Goal: Transaction & Acquisition: Purchase product/service

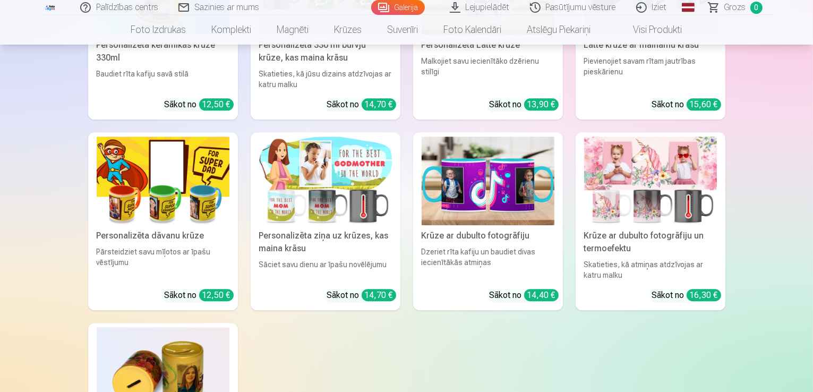
scroll to position [2867, 0]
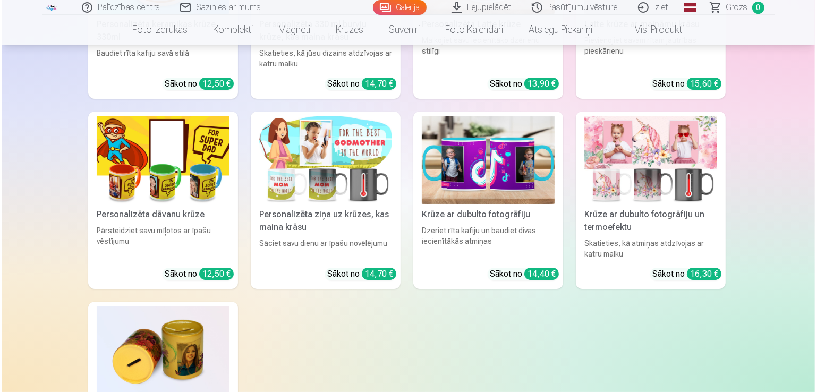
scroll to position [2876, 0]
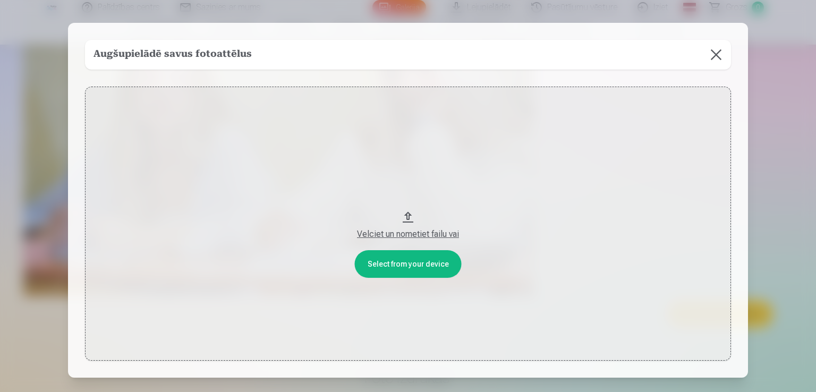
click at [406, 233] on div "Velciet un nometiet failu vai" at bounding box center [408, 234] width 624 height 13
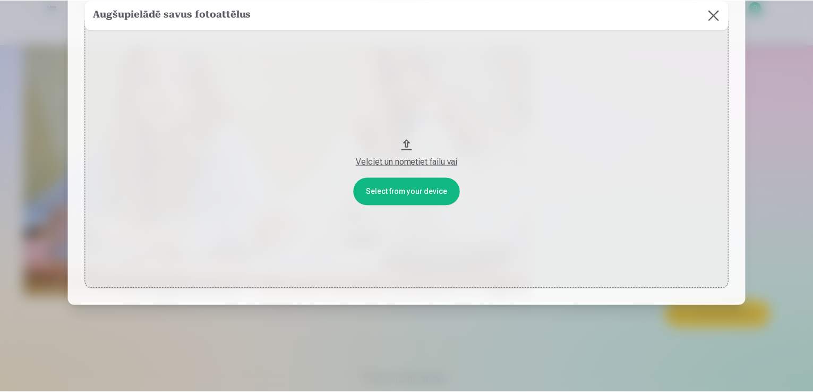
scroll to position [0, 0]
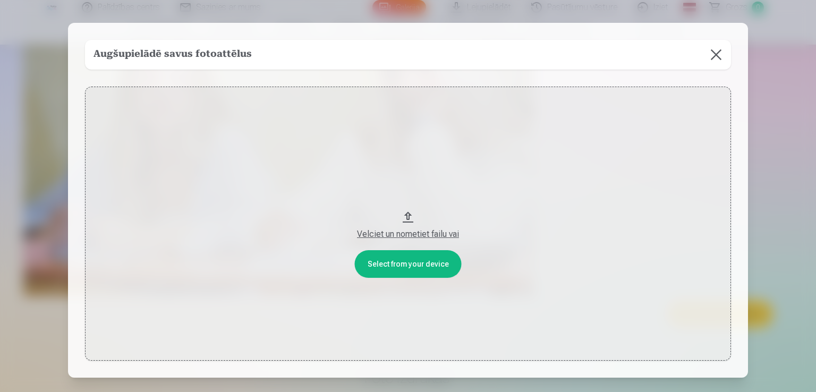
click at [713, 47] on button at bounding box center [716, 55] width 30 height 30
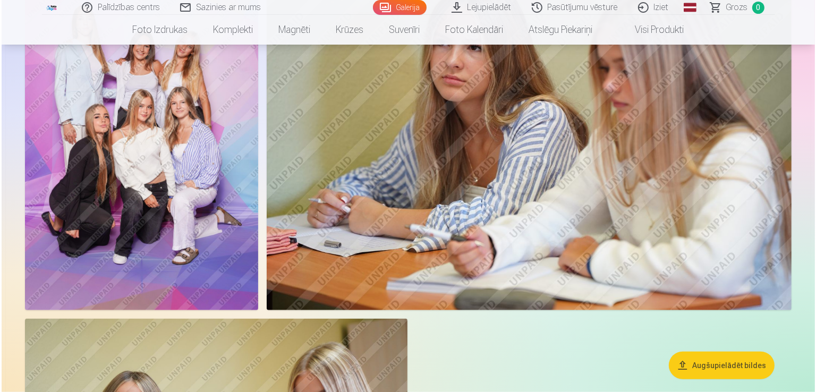
scroll to position [858, 0]
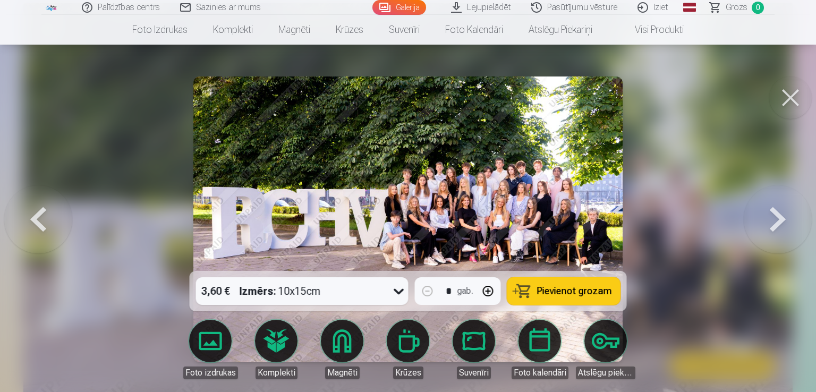
click at [573, 287] on span "Pievienot grozam" at bounding box center [574, 291] width 75 height 10
click at [774, 211] on button at bounding box center [777, 219] width 68 height 82
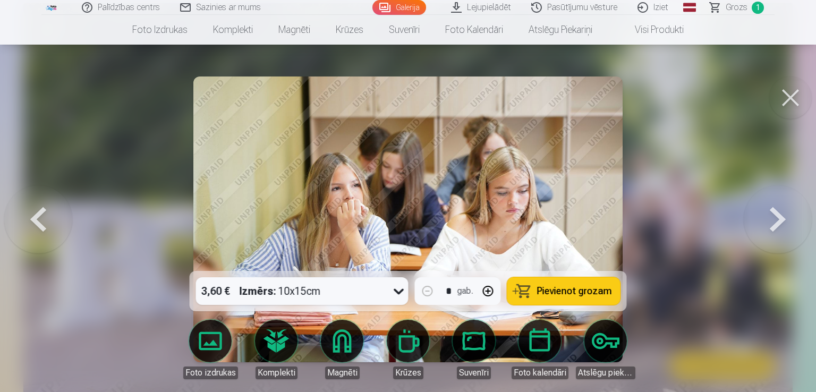
click at [776, 212] on button at bounding box center [777, 219] width 68 height 82
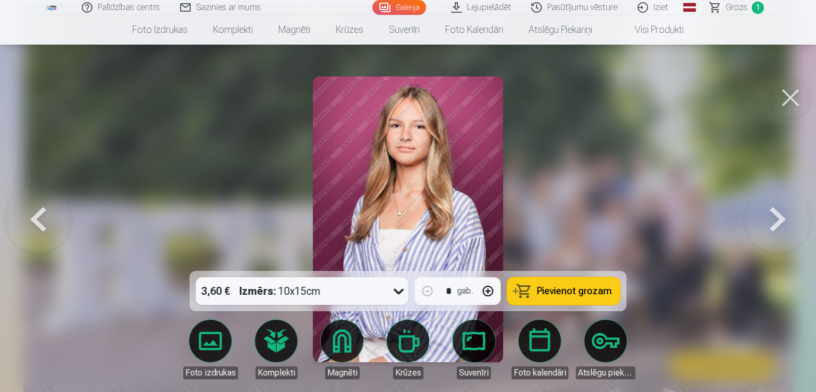
click at [573, 292] on span "Pievienot grozam" at bounding box center [574, 291] width 75 height 10
click at [779, 213] on button at bounding box center [777, 219] width 68 height 82
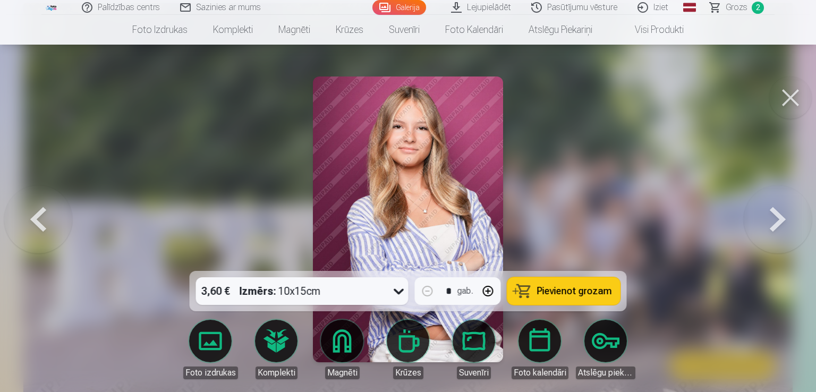
click at [779, 213] on button at bounding box center [777, 219] width 68 height 82
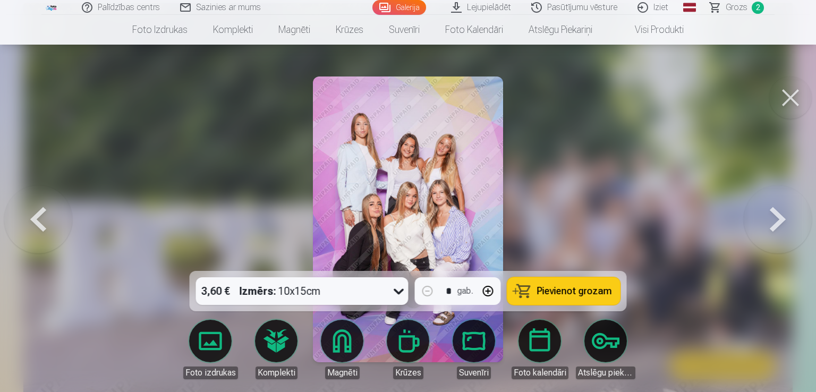
click at [567, 287] on span "Pievienot grozam" at bounding box center [574, 291] width 75 height 10
click at [780, 213] on button at bounding box center [777, 219] width 68 height 82
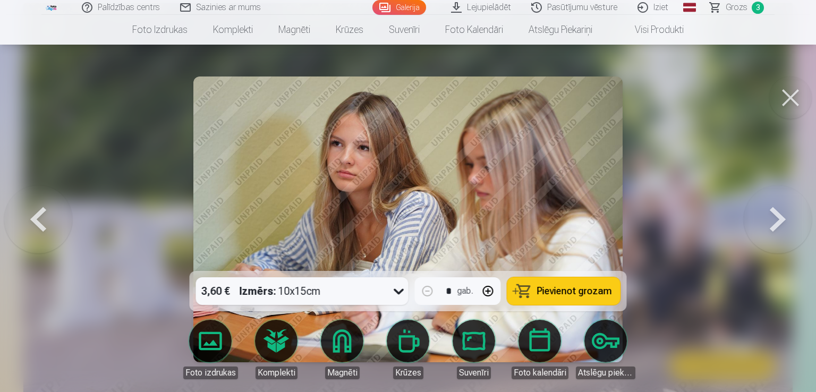
click at [578, 286] on span "Pievienot grozam" at bounding box center [574, 291] width 75 height 10
click at [776, 217] on button at bounding box center [777, 219] width 68 height 82
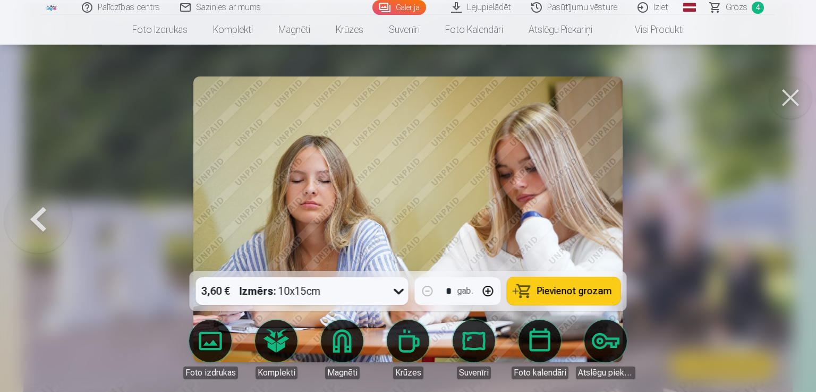
click at [776, 217] on div at bounding box center [408, 196] width 816 height 392
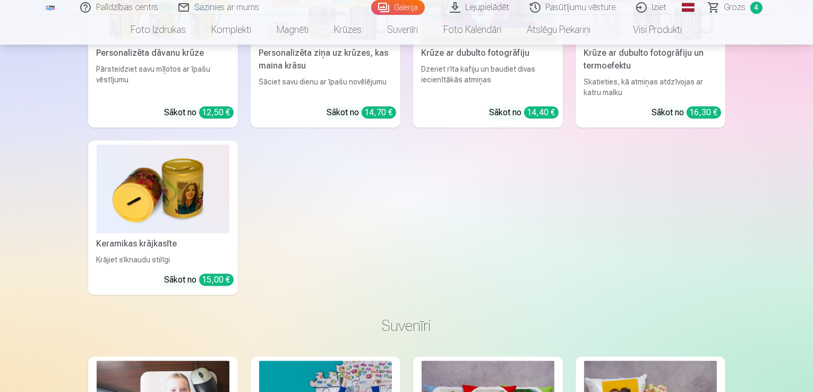
scroll to position [3245, 0]
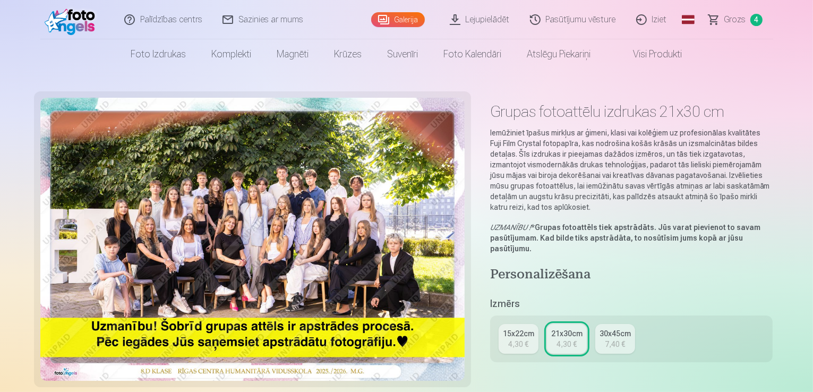
scroll to position [106, 0]
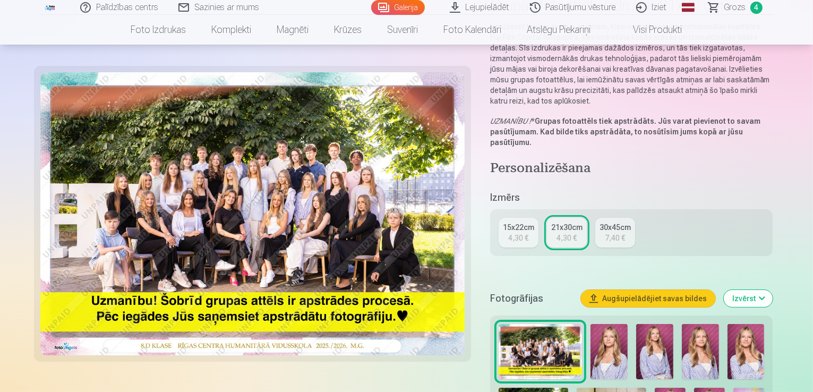
click at [520, 222] on div "15x22cm" at bounding box center [518, 227] width 31 height 11
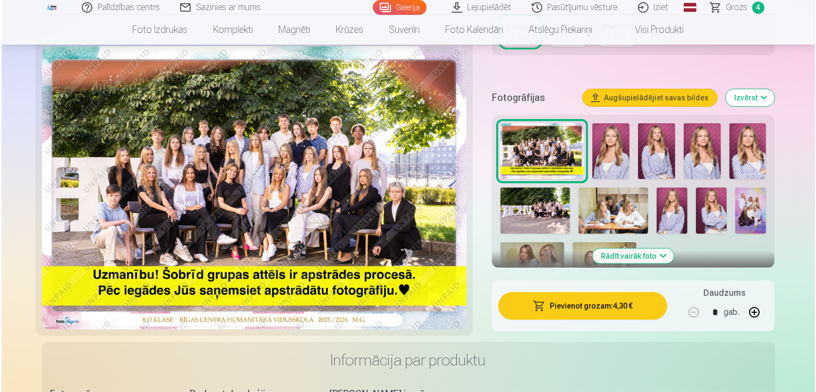
scroll to position [265, 0]
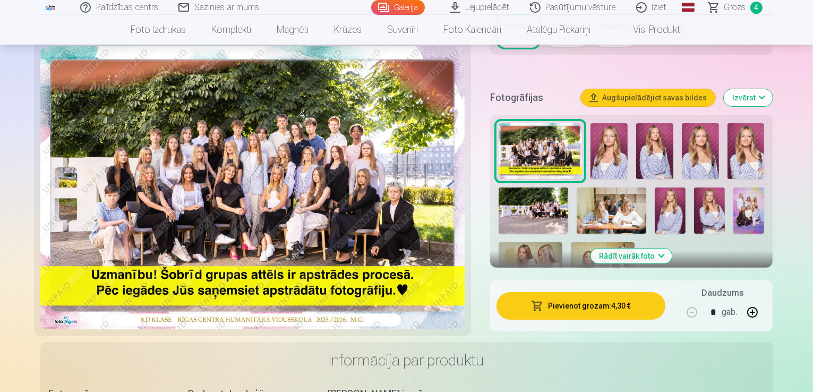
click at [611, 292] on button "Pievienot grozam : 4,30 €" at bounding box center [580, 306] width 169 height 28
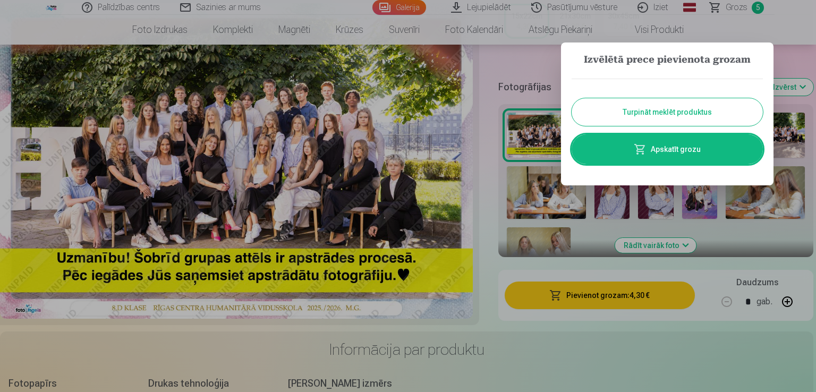
click at [676, 147] on link "Apskatīt grozu" at bounding box center [666, 149] width 191 height 30
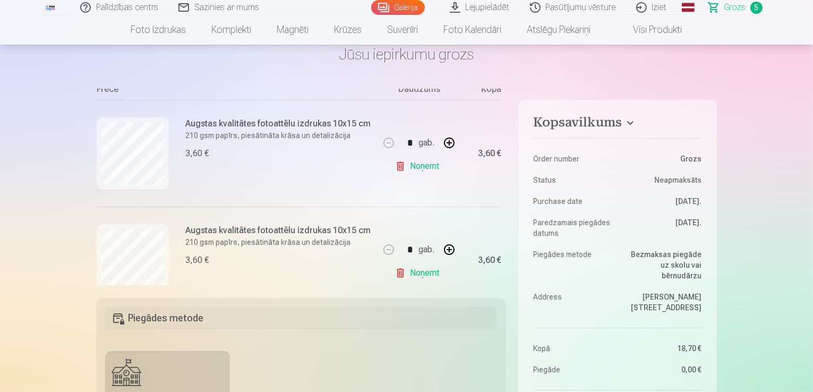
scroll to position [98, 0]
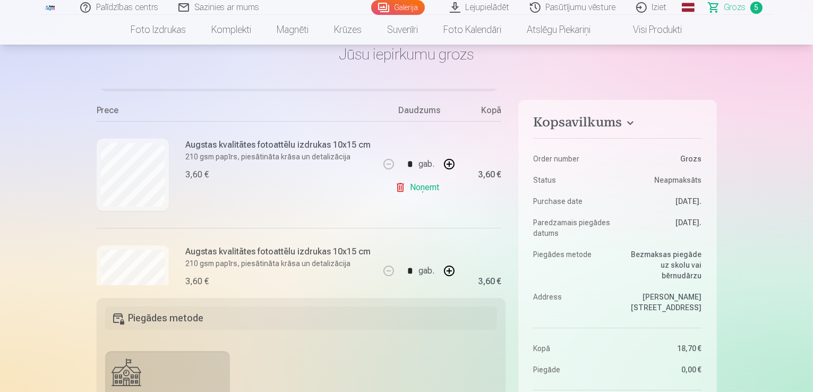
click at [404, 186] on link "Noņemt" at bounding box center [419, 187] width 48 height 21
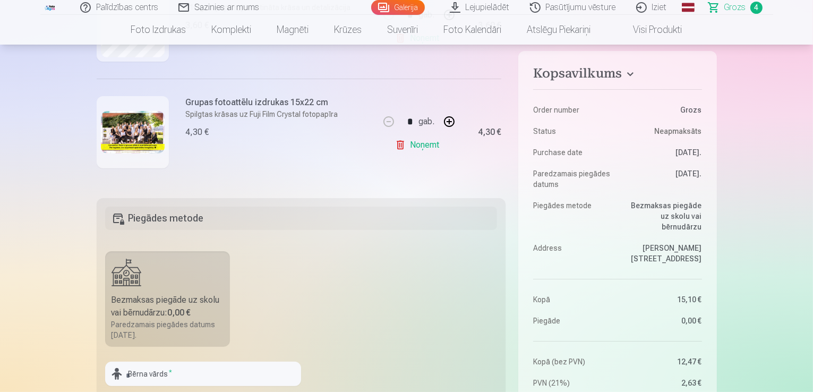
scroll to position [159, 0]
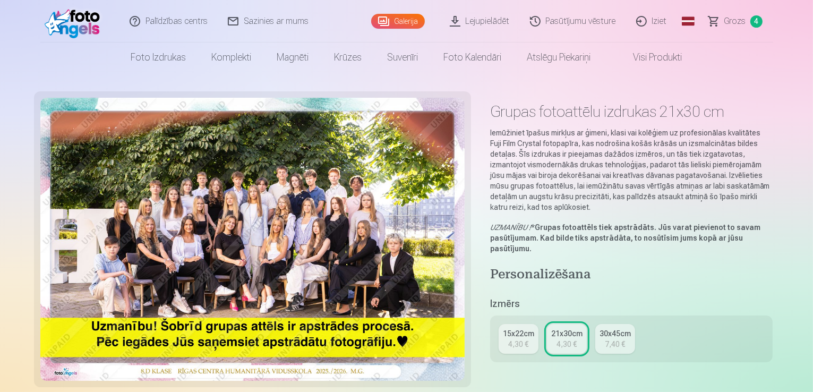
scroll to position [3245, 0]
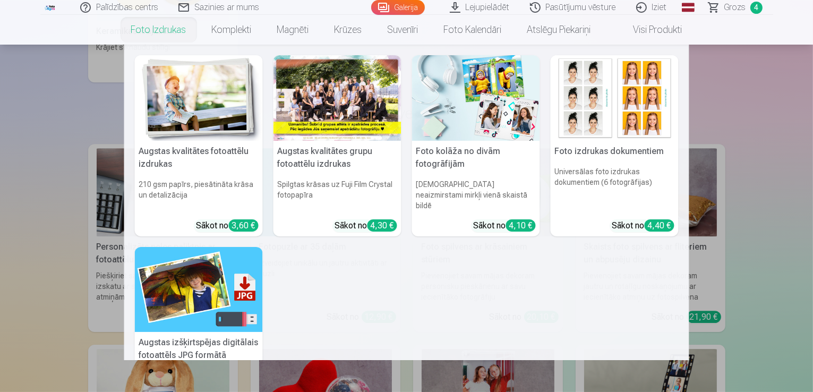
click at [764, 143] on nav "Augstas kvalitātes fotoattēlu izdrukas 210 gsm papīrs, piesātināta krāsa un det…" at bounding box center [406, 202] width 813 height 315
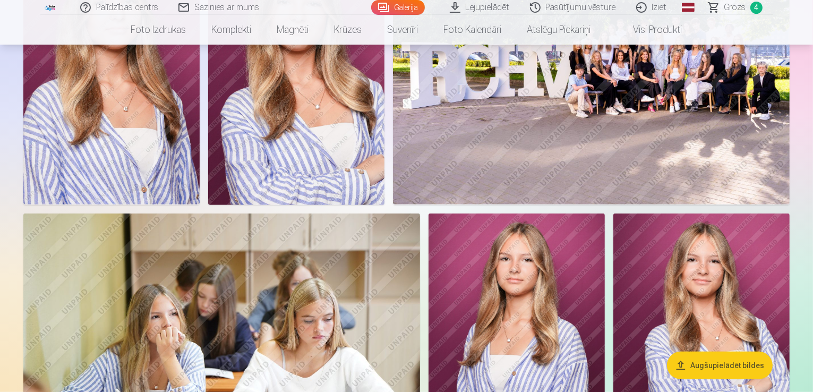
scroll to position [431, 0]
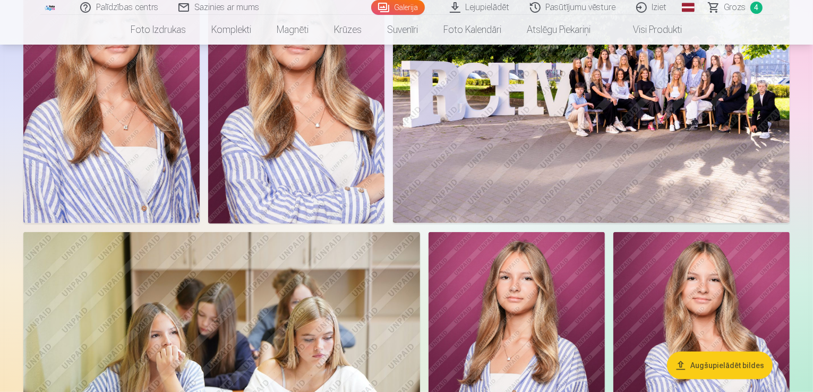
click at [754, 7] on span "4" at bounding box center [756, 8] width 12 height 12
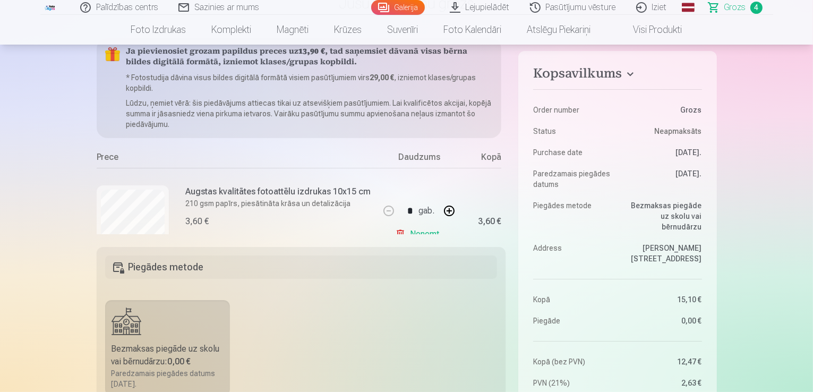
scroll to position [106, 0]
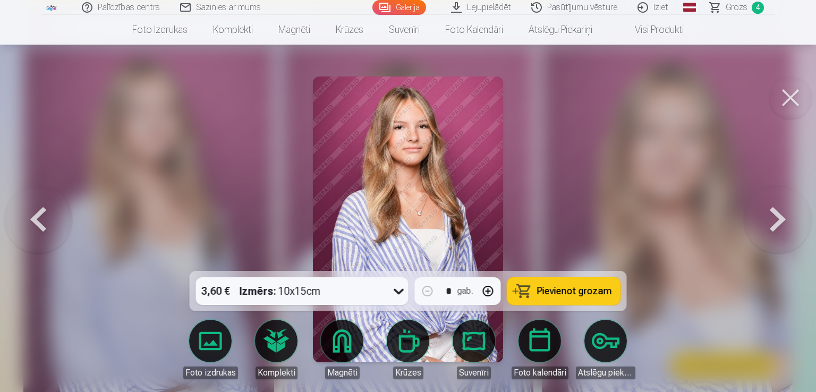
click at [590, 291] on span "Pievienot grozam" at bounding box center [574, 291] width 75 height 10
click at [754, 4] on span "5" at bounding box center [757, 8] width 12 height 12
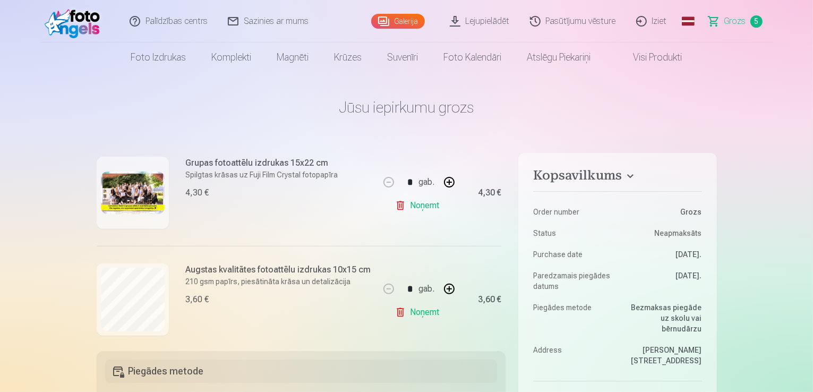
scroll to position [469, 0]
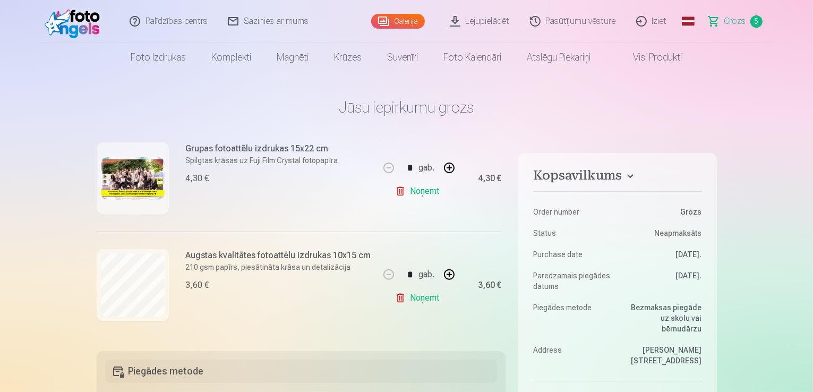
click at [744, 22] on span "Grozs" at bounding box center [735, 21] width 22 height 13
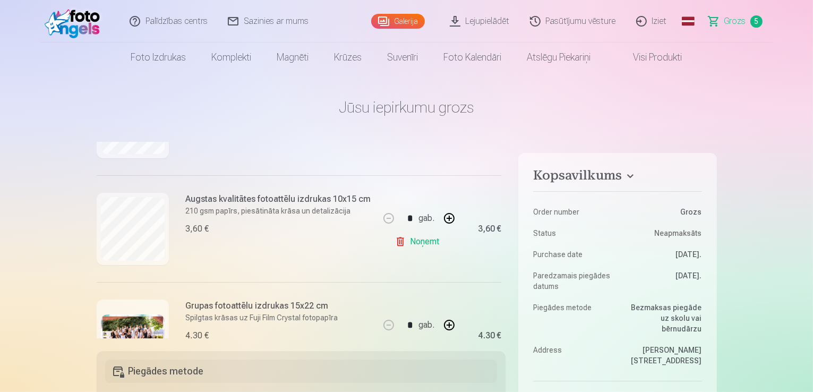
scroll to position [257, 0]
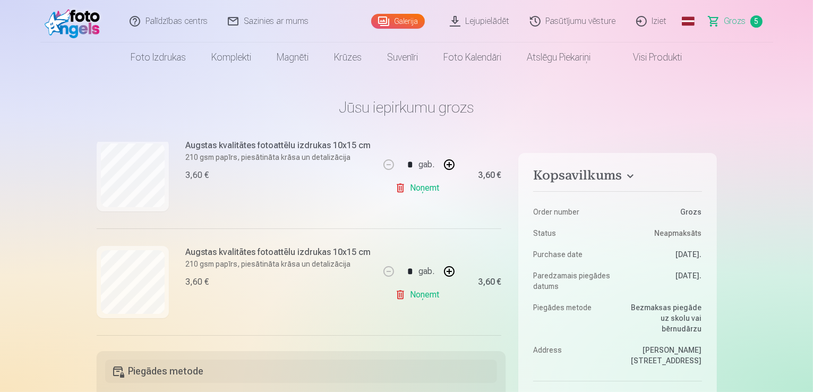
click at [435, 294] on link "Noņemt" at bounding box center [419, 294] width 48 height 21
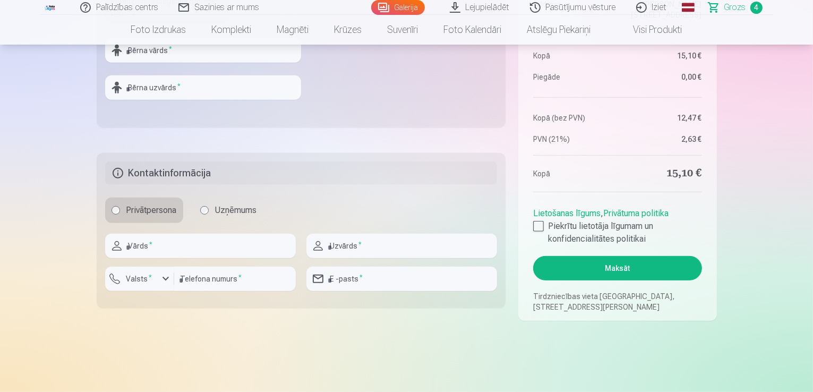
scroll to position [478, 0]
click at [534, 219] on label "Piekrītu lietotāja līgumam un konfidencialitātes politikai" at bounding box center [617, 230] width 168 height 25
click at [620, 264] on button "Maksāt" at bounding box center [617, 266] width 168 height 24
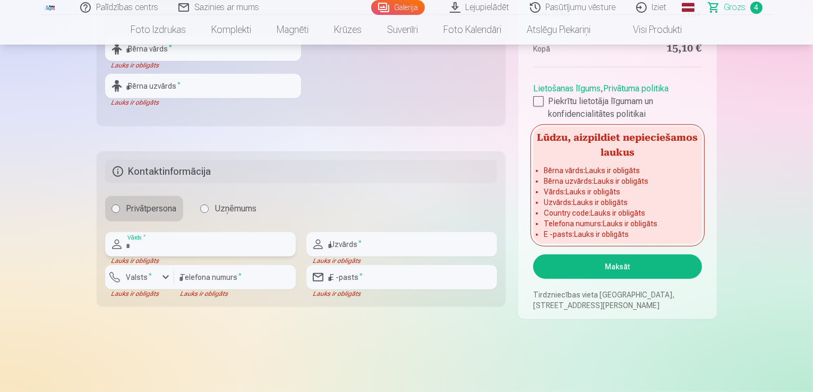
click at [130, 243] on input "text" at bounding box center [200, 244] width 191 height 24
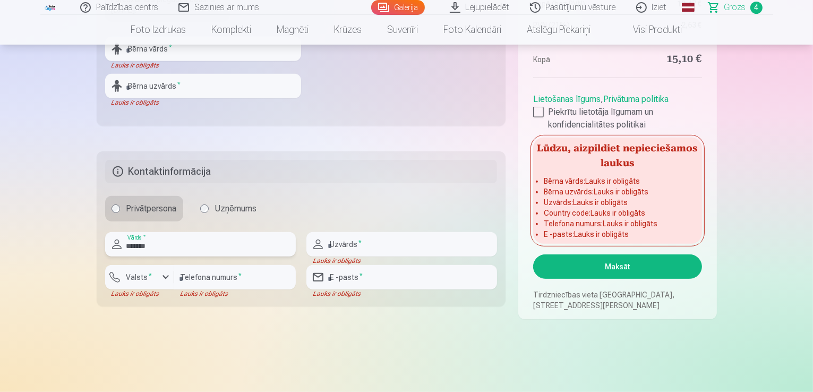
type input "*******"
click at [384, 249] on input "text" at bounding box center [401, 244] width 191 height 24
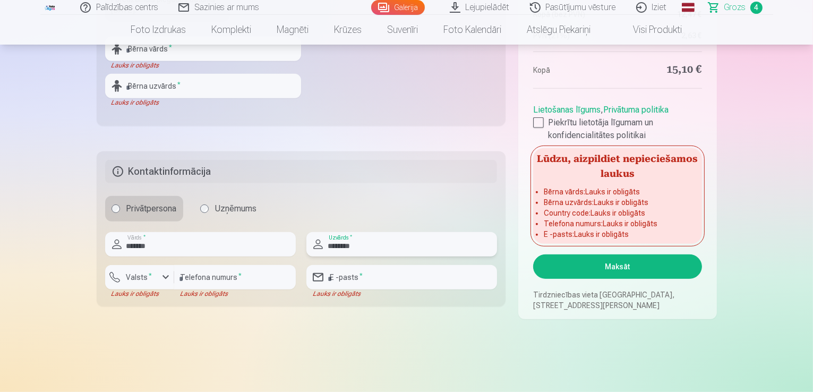
type input "********"
click at [149, 275] on sup "*" at bounding box center [150, 275] width 3 height 7
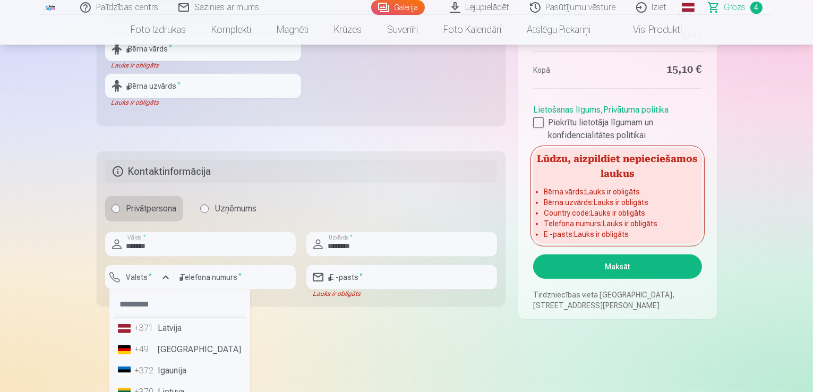
click at [164, 330] on li "+371 Latvija" at bounding box center [180, 328] width 132 height 21
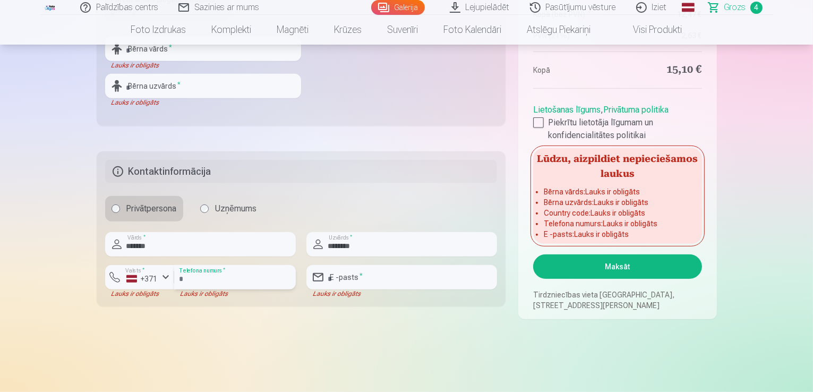
click at [224, 276] on input "number" at bounding box center [235, 277] width 122 height 24
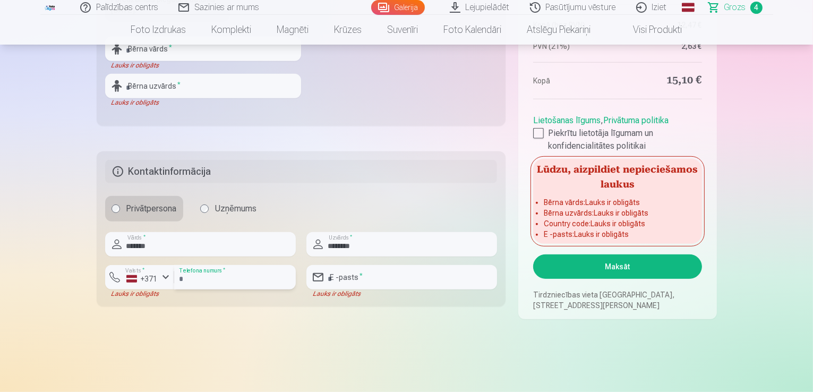
type input "********"
click at [404, 280] on input "email" at bounding box center [401, 277] width 191 height 24
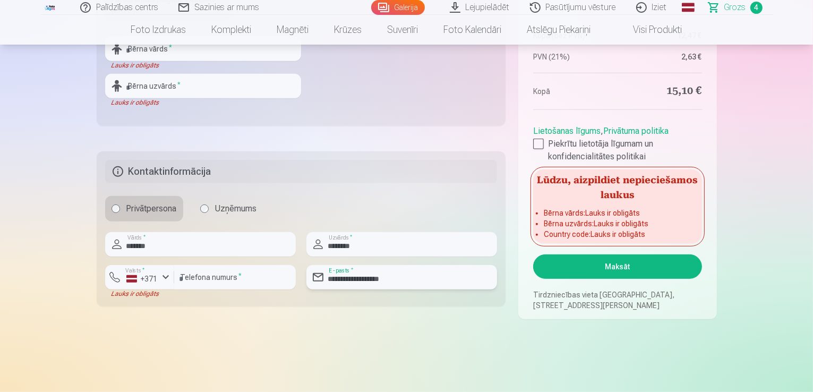
type input "**********"
click at [627, 268] on button "Maksāt" at bounding box center [617, 266] width 168 height 24
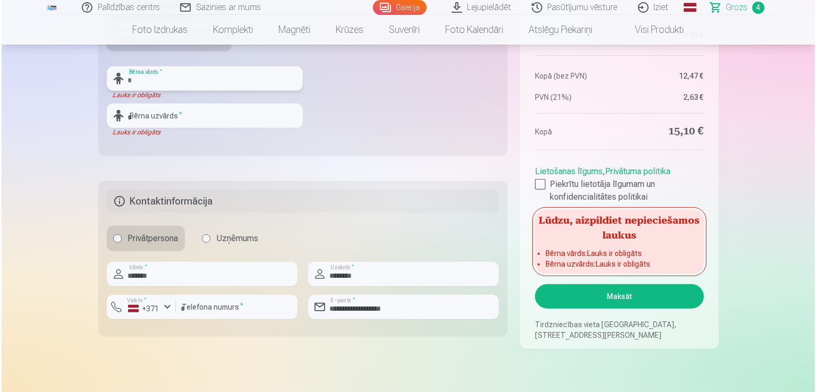
scroll to position [372, 0]
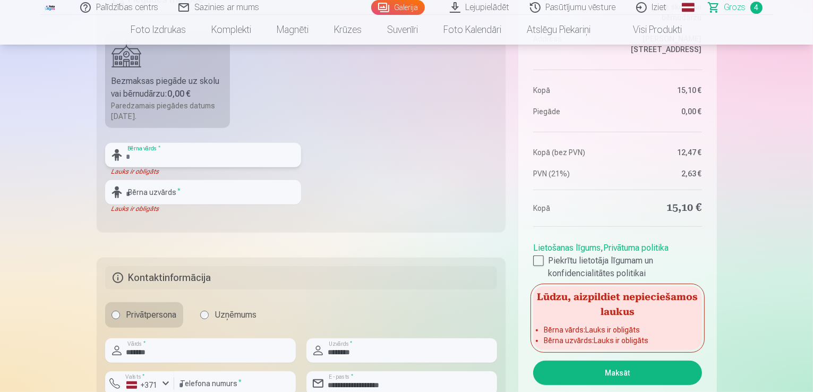
type input "*"
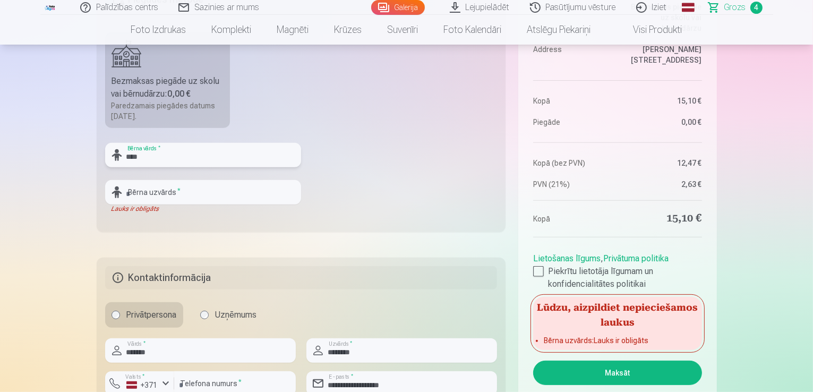
type input "****"
click at [153, 184] on input "text" at bounding box center [203, 192] width 196 height 24
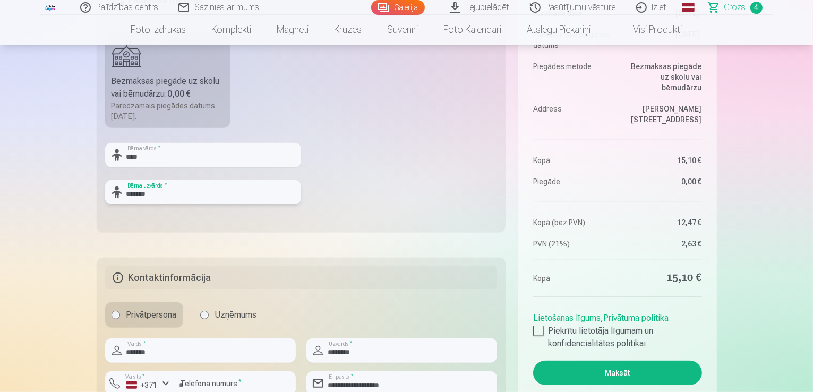
type input "*******"
click at [648, 368] on button "Maksāt" at bounding box center [617, 373] width 168 height 24
